Goal: Information Seeking & Learning: Learn about a topic

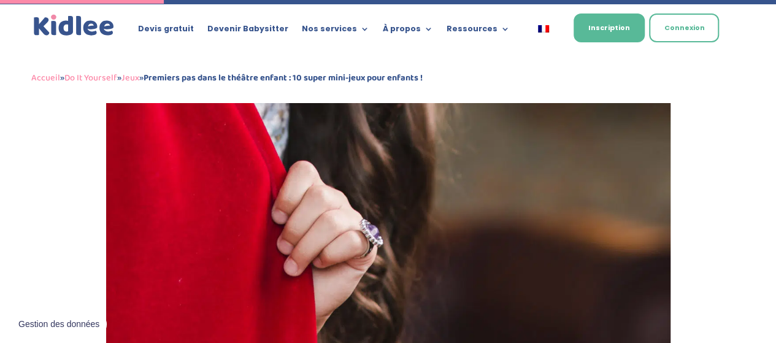
scroll to position [1436, 0]
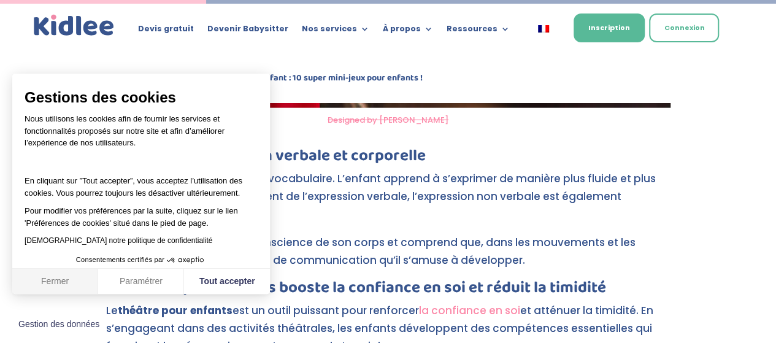
click at [61, 280] on button "Fermer" at bounding box center [55, 282] width 86 height 26
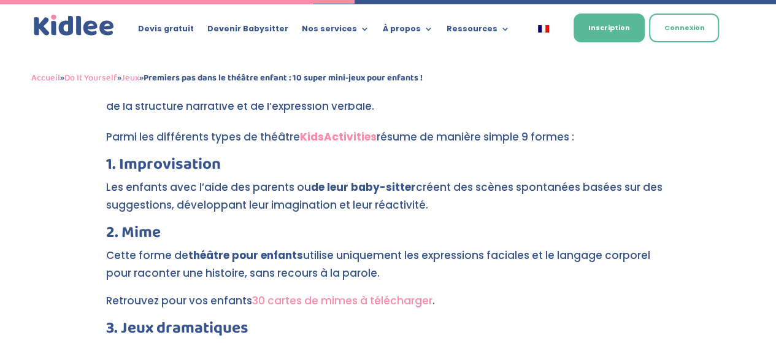
scroll to position [2478, 0]
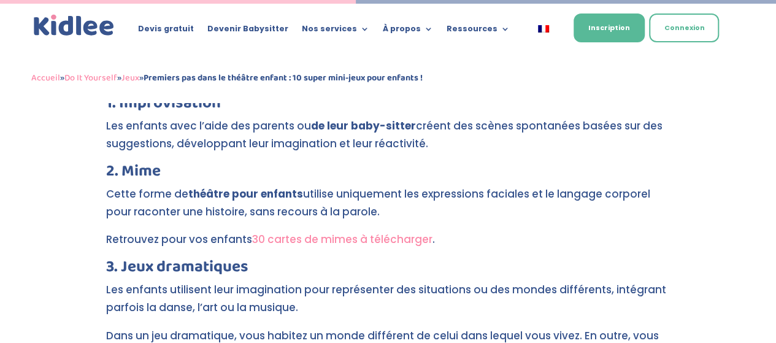
click at [304, 232] on link "30 cartes de mimes à télécharger" at bounding box center [342, 239] width 180 height 15
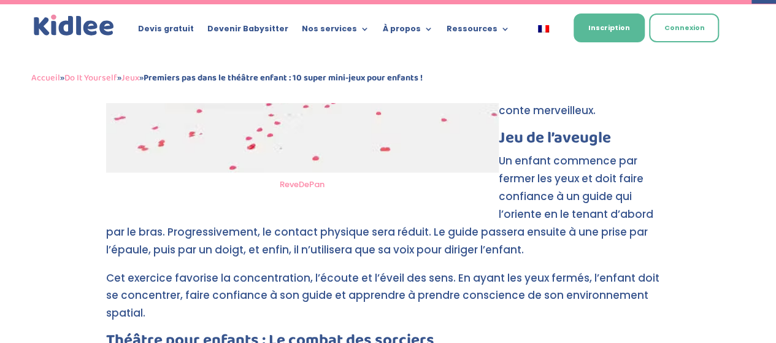
scroll to position [5174, 0]
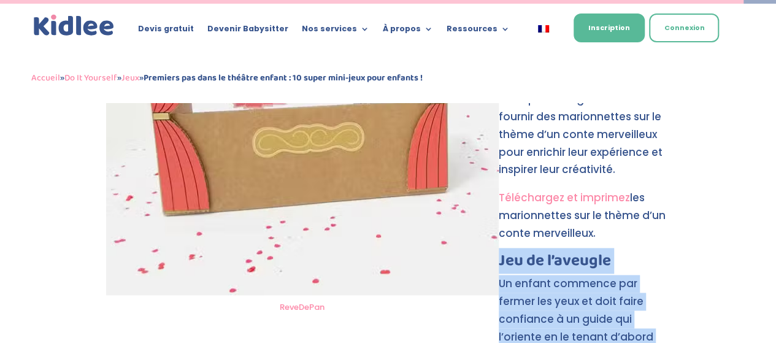
drag, startPoint x: 500, startPoint y: 193, endPoint x: 527, endPoint y: 297, distance: 108.1
copy div "Jeu de l’aveugle Un enfant commence par fermer les yeux et doit faire confiance…"
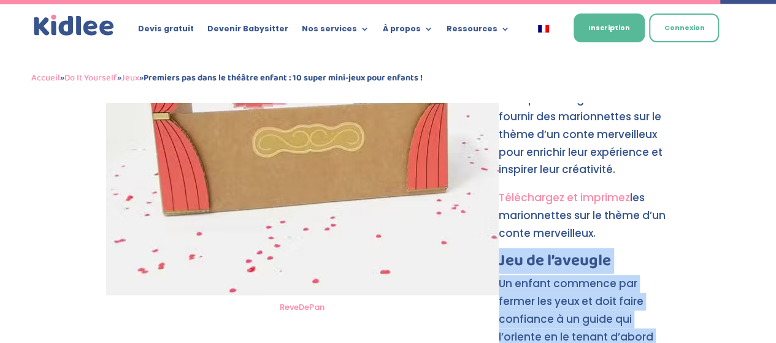
scroll to position [4929, 0]
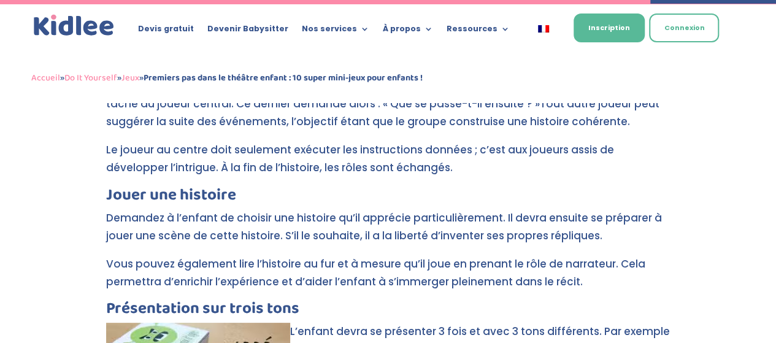
scroll to position [4500, 0]
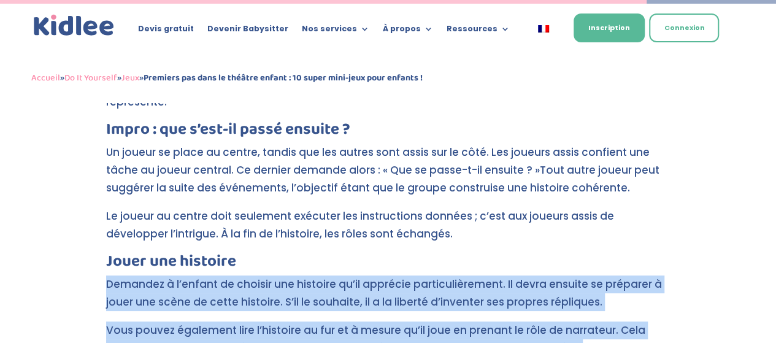
drag, startPoint x: 104, startPoint y: 215, endPoint x: 598, endPoint y: 272, distance: 497.5
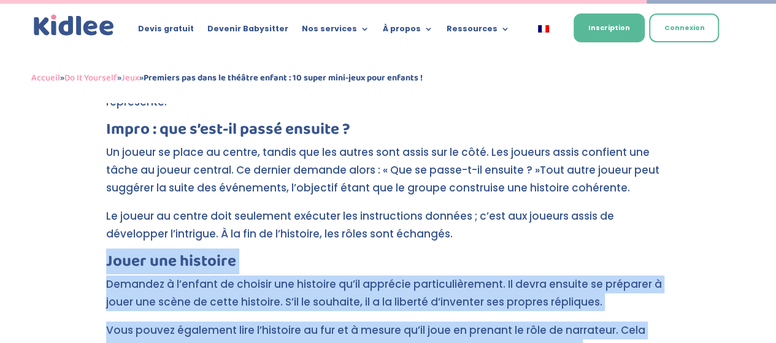
drag, startPoint x: 105, startPoint y: 190, endPoint x: 595, endPoint y: 273, distance: 496.9
copy div "Jouer une histoire Demandez à l’enfant de choisir une histoire qu’il apprécie p…"
